Goal: Information Seeking & Learning: Learn about a topic

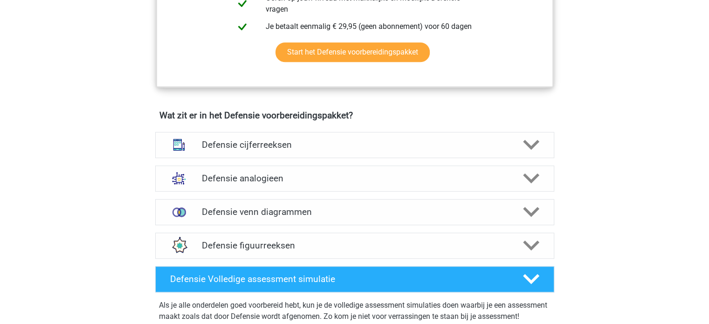
scroll to position [606, 0]
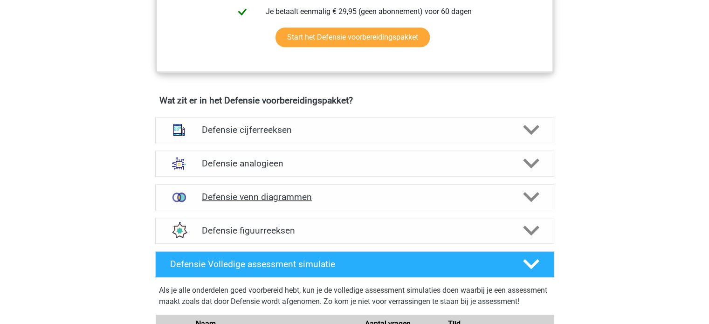
click at [526, 194] on polygon at bounding box center [531, 197] width 16 height 10
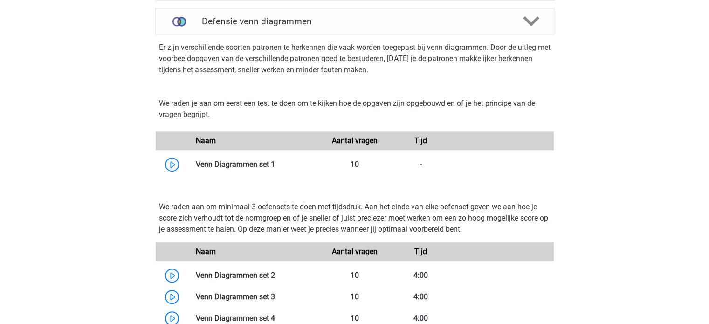
scroll to position [793, 0]
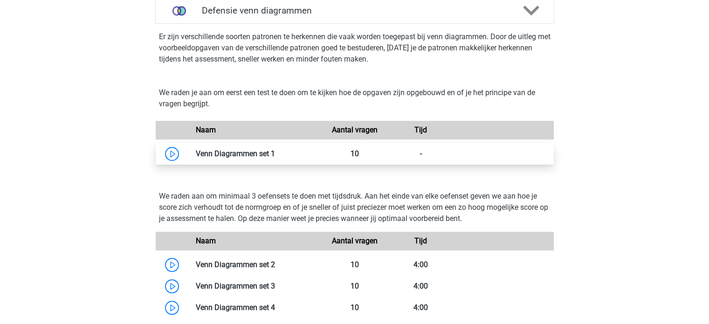
click at [275, 152] on link at bounding box center [275, 153] width 0 height 9
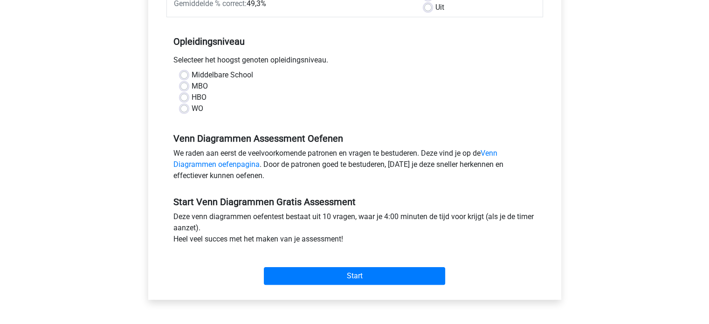
scroll to position [187, 0]
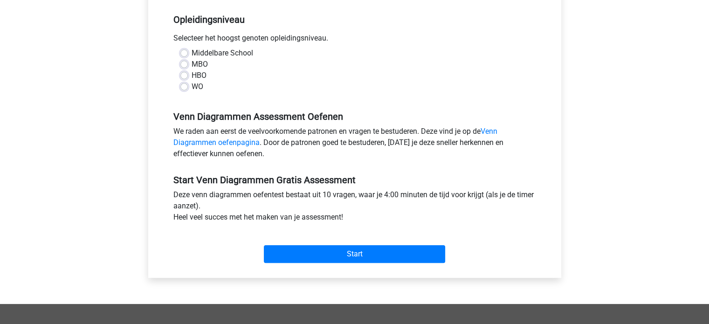
click at [192, 65] on label "MBO" at bounding box center [200, 64] width 16 height 11
click at [185, 65] on input "MBO" at bounding box center [183, 63] width 7 height 9
radio input "true"
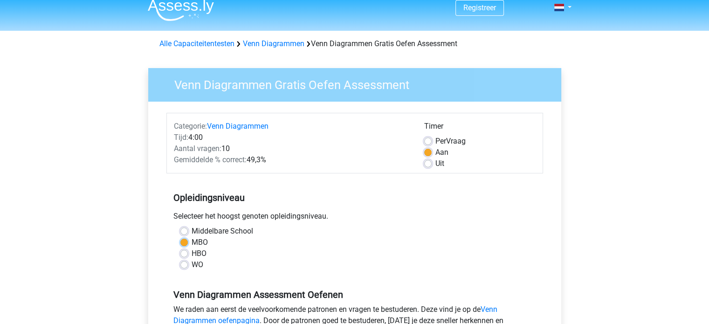
scroll to position [0, 0]
